Goal: Task Accomplishment & Management: Manage account settings

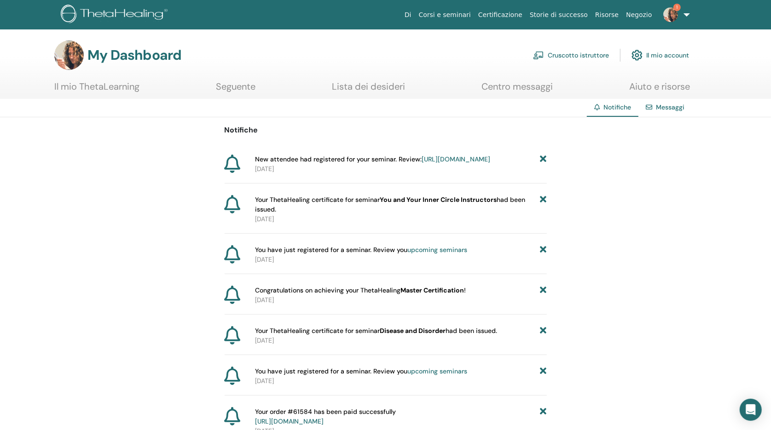
click at [578, 57] on link "Cruscotto istruttore" at bounding box center [571, 55] width 76 height 20
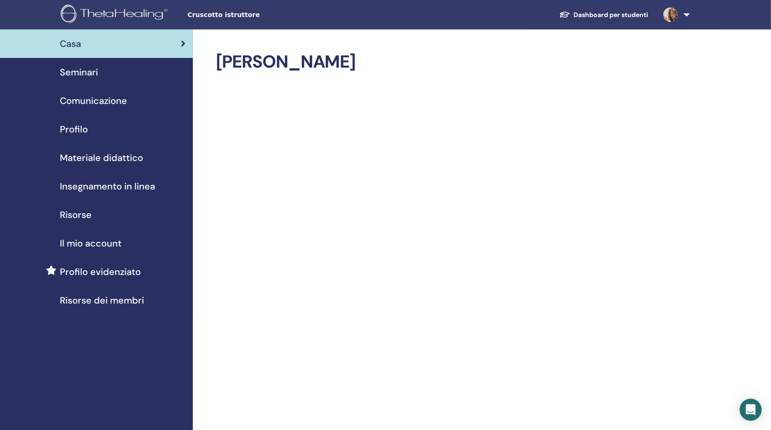
click at [85, 128] on span "Profilo" at bounding box center [74, 129] width 28 height 14
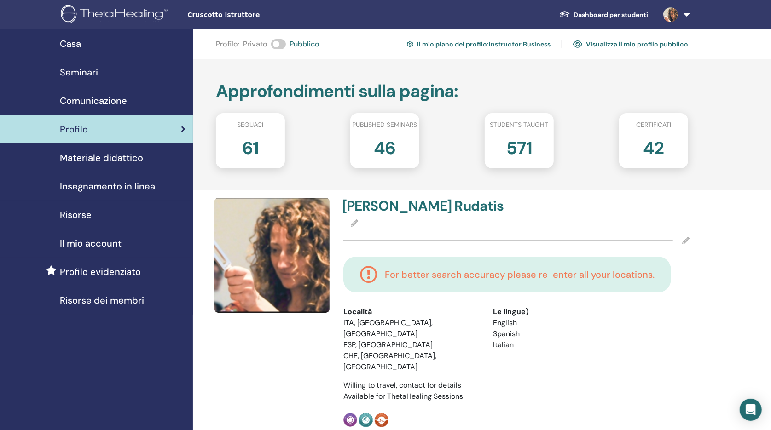
click at [135, 156] on span "Materiale didattico" at bounding box center [101, 158] width 83 height 14
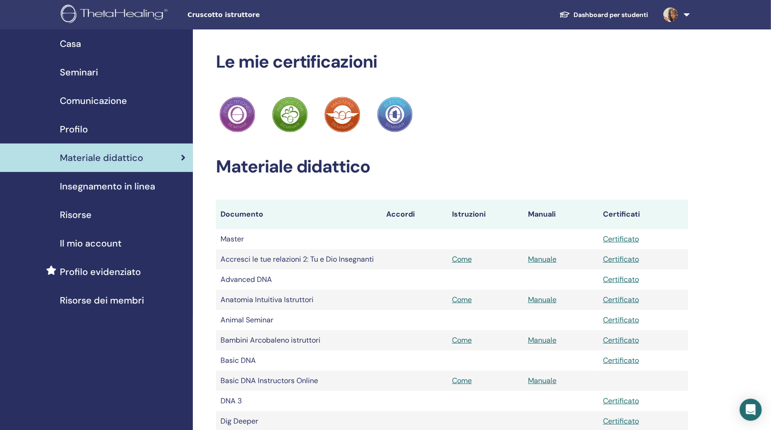
click at [102, 239] on span "Il mio account" at bounding box center [91, 244] width 62 height 14
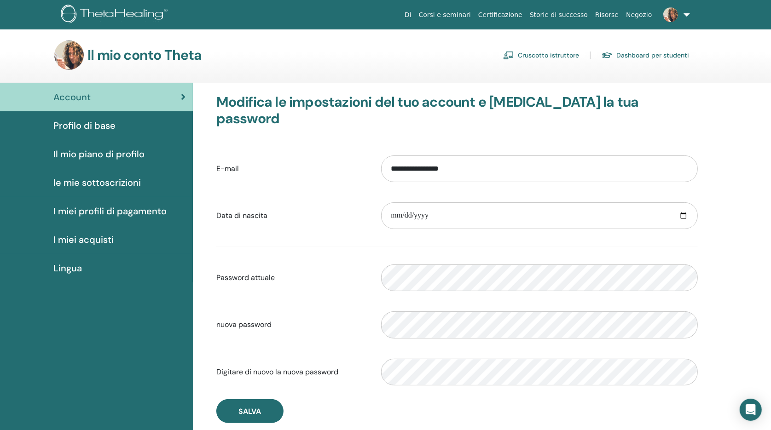
click at [96, 238] on span "I miei acquisti" at bounding box center [83, 240] width 60 height 14
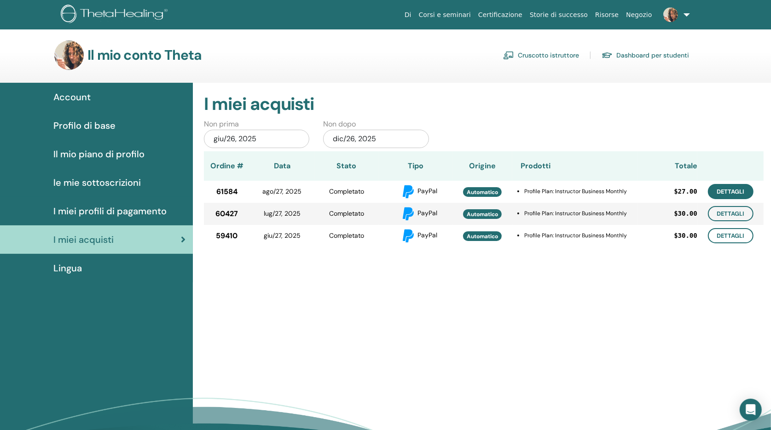
click at [740, 185] on link "Dettagli" at bounding box center [731, 191] width 46 height 15
click at [91, 206] on span "I miei profili di pagamento" at bounding box center [109, 211] width 113 height 14
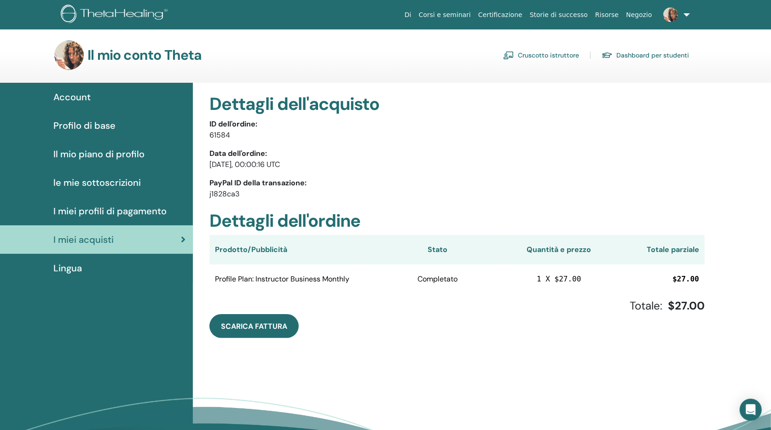
click at [108, 209] on span "I miei profili di pagamento" at bounding box center [109, 211] width 113 height 14
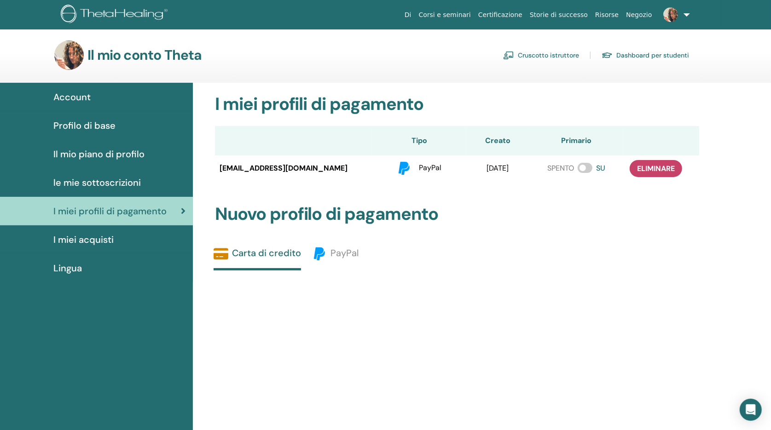
click at [586, 169] on span at bounding box center [585, 168] width 15 height 10
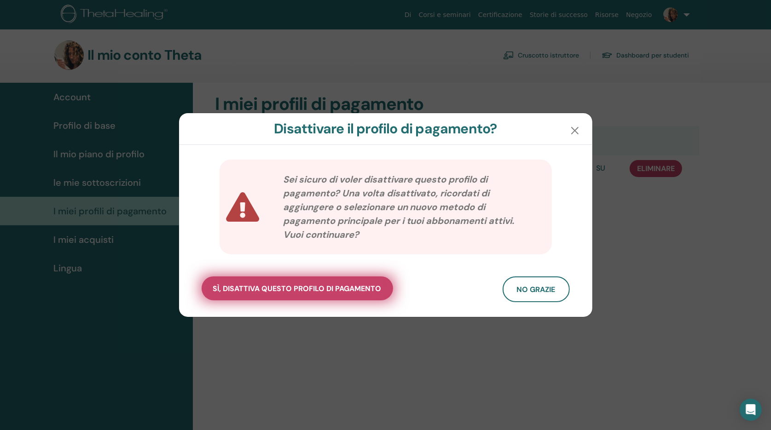
click at [357, 292] on span "sì, disattiva questo profilo di pagamento" at bounding box center [297, 289] width 168 height 10
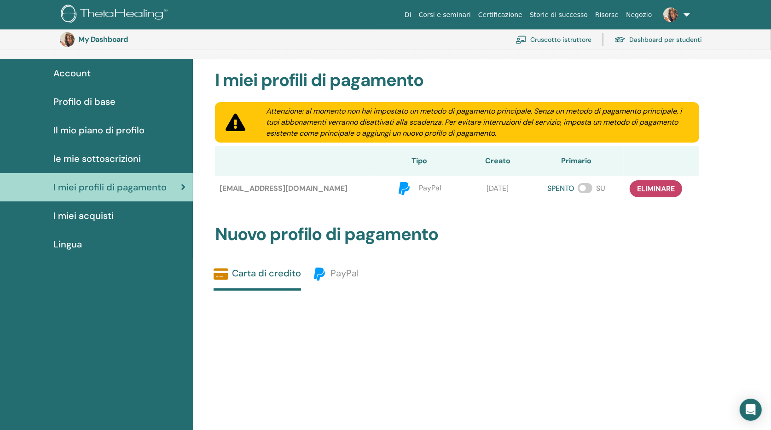
scroll to position [29, 0]
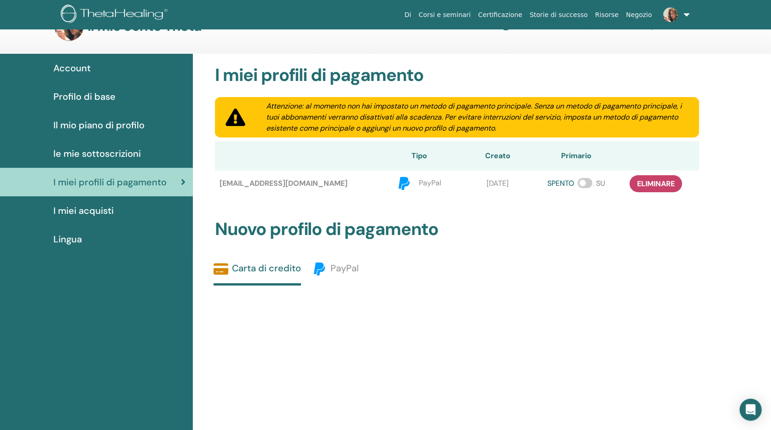
click at [118, 151] on span "le mie sottoscrizioni" at bounding box center [96, 154] width 87 height 14
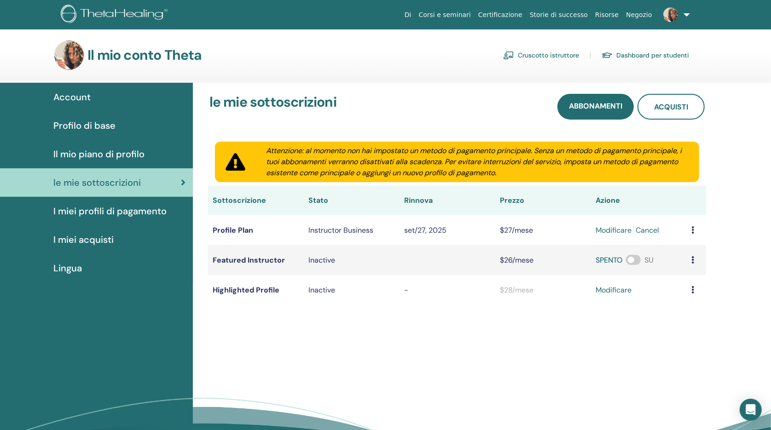
click at [691, 228] on icon at bounding box center [692, 229] width 3 height 7
click at [596, 229] on link "modificare" at bounding box center [614, 230] width 36 height 11
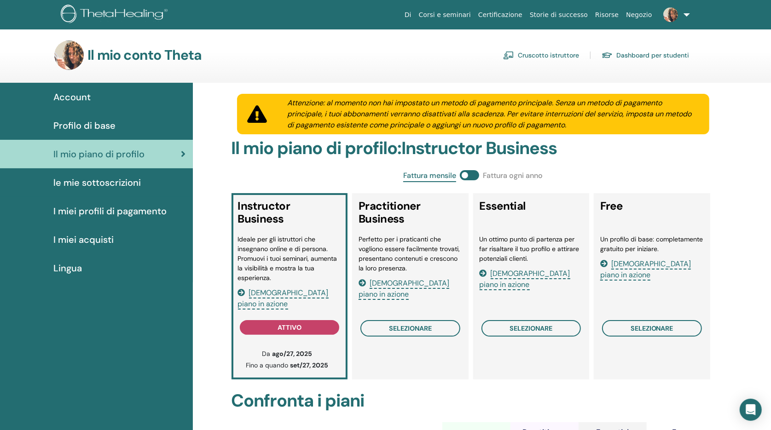
click at [653, 279] on div "Un profilo di base: completamente gratuito per iniziare. Vedi piano in azione" at bounding box center [652, 275] width 104 height 80
click at [649, 330] on span "Selezionare" at bounding box center [652, 328] width 43 height 7
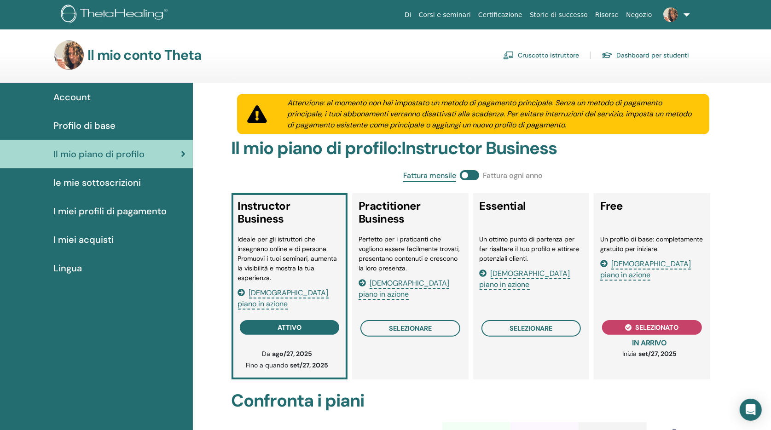
click at [530, 272] on span "[DEMOGRAPHIC_DATA] piano in azione" at bounding box center [525, 280] width 91 height 22
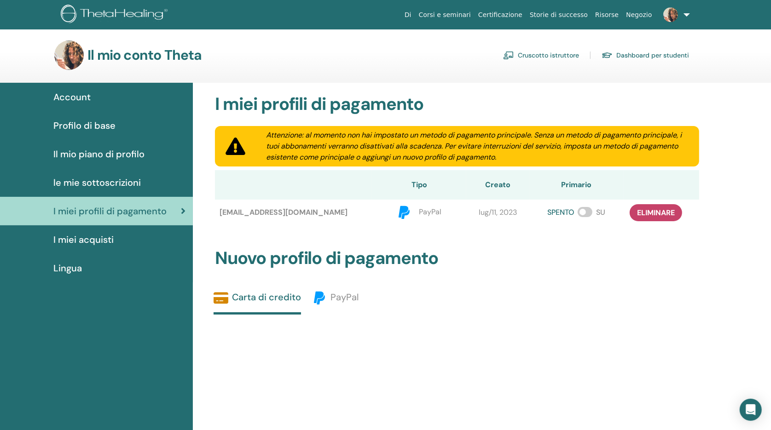
click at [141, 149] on span "Il mio piano di profilo" at bounding box center [98, 154] width 91 height 14
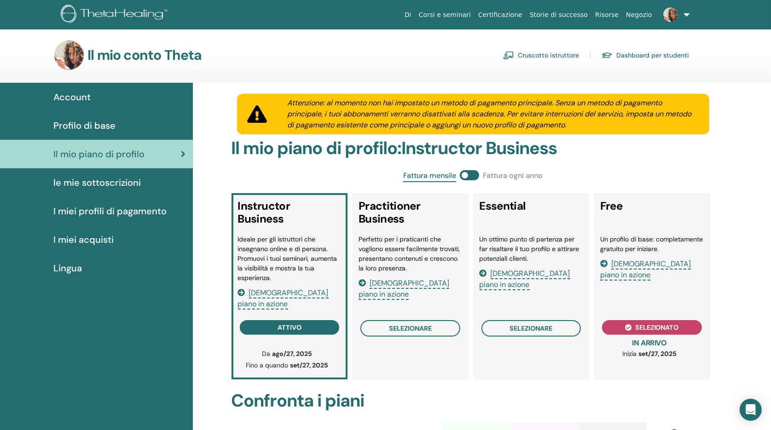
click at [81, 97] on span "Account" at bounding box center [71, 97] width 37 height 14
